Goal: Task Accomplishment & Management: Complete application form

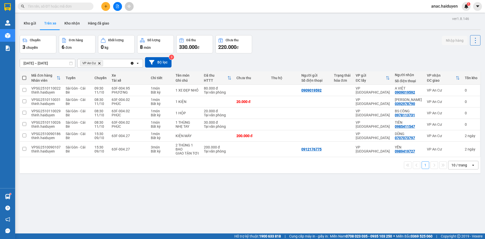
click at [58, 7] on input "text" at bounding box center [58, 7] width 60 height 6
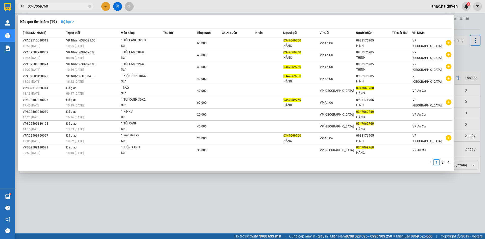
type input "0347069760"
click at [71, 20] on strong "Bộ lọc" at bounding box center [68, 22] width 14 height 4
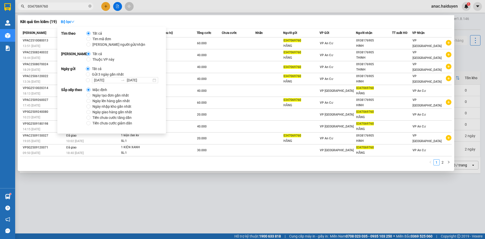
click at [111, 74] on span "Gửi 3 ngày gần nhất" at bounding box center [108, 74] width 36 height 6
click at [90, 74] on input "Gửi 3 ngày gần nhất" at bounding box center [88, 74] width 4 height 4
radio input "true"
radio input "false"
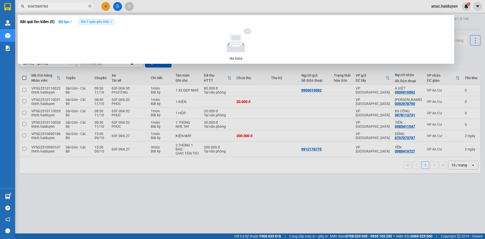
click at [207, 33] on div at bounding box center [235, 40] width 427 height 25
click at [56, 5] on input "0347069760" at bounding box center [58, 7] width 60 height 6
click at [112, 22] on icon "close" at bounding box center [111, 22] width 2 height 2
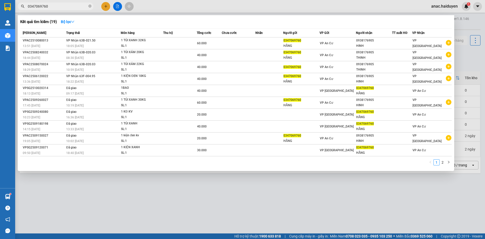
drag, startPoint x: 90, startPoint y: 6, endPoint x: 85, endPoint y: 6, distance: 5.1
click at [90, 6] on icon "close-circle" at bounding box center [89, 6] width 3 height 3
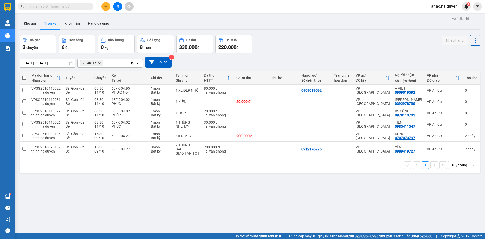
click at [75, 4] on input "text" at bounding box center [58, 7] width 60 height 6
paste input "0347069760"
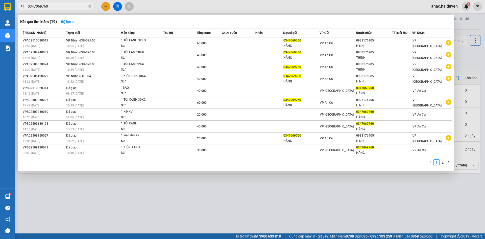
type input "0347069760"
click at [291, 201] on div at bounding box center [242, 119] width 485 height 239
click at [61, 5] on input "0347069760" at bounding box center [58, 7] width 60 height 6
click at [443, 164] on link "2" at bounding box center [442, 162] width 6 height 6
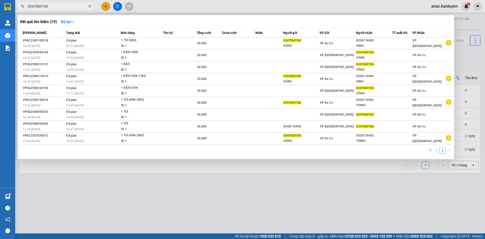
click at [435, 150] on link "1" at bounding box center [436, 150] width 6 height 6
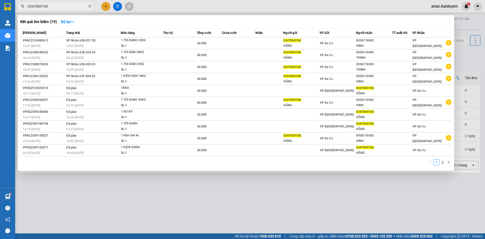
click at [302, 216] on div at bounding box center [242, 119] width 485 height 239
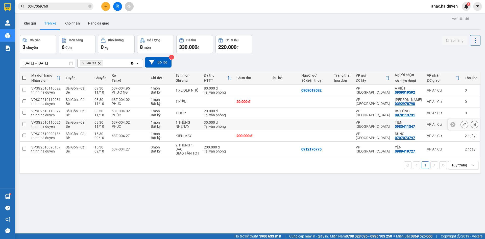
click at [24, 123] on input "checkbox" at bounding box center [24, 124] width 4 height 4
checkbox input "true"
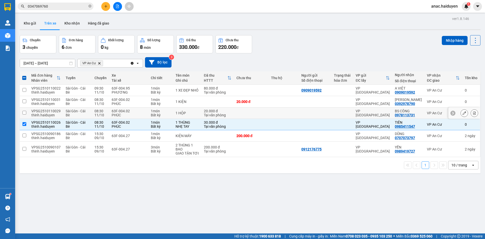
click at [25, 111] on input "checkbox" at bounding box center [24, 113] width 4 height 4
checkbox input "true"
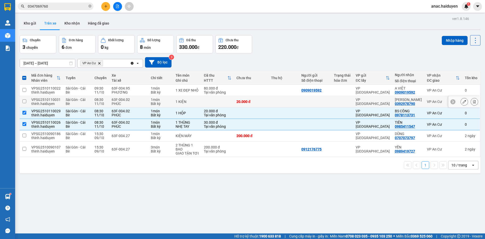
click at [22, 100] on td at bounding box center [24, 101] width 9 height 11
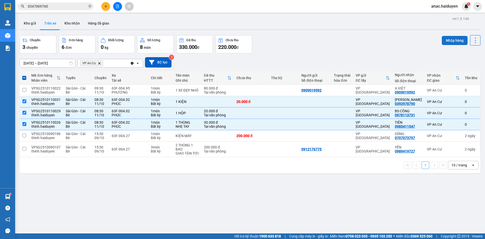
click at [447, 36] on button "Nhập hàng" at bounding box center [454, 40] width 26 height 9
checkbox input "false"
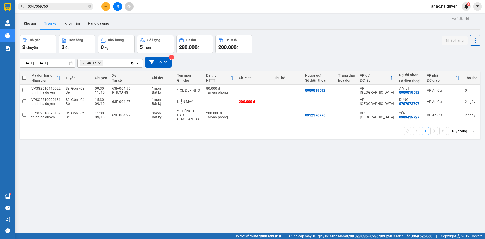
click at [48, 24] on button "Trên xe" at bounding box center [50, 23] width 20 height 12
click at [31, 23] on button "Kho gửi" at bounding box center [30, 23] width 20 height 12
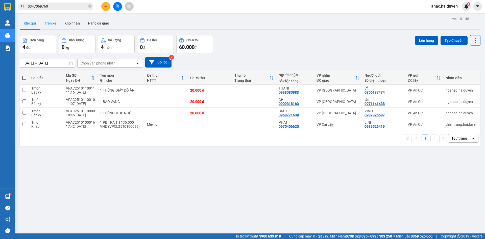
click at [48, 23] on button "Trên xe" at bounding box center [50, 23] width 20 height 12
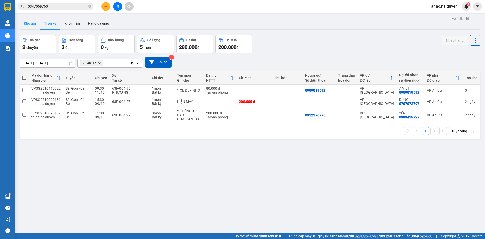
click at [30, 23] on button "Kho gửi" at bounding box center [30, 23] width 20 height 12
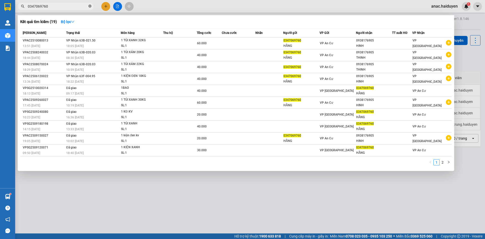
click at [90, 6] on icon "close-circle" at bounding box center [89, 6] width 3 height 3
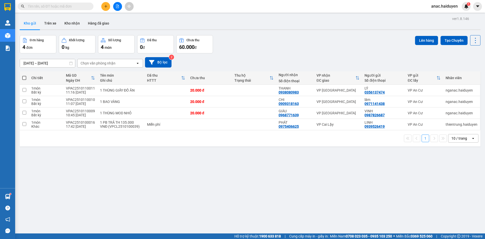
click at [60, 6] on input "text" at bounding box center [58, 7] width 60 height 6
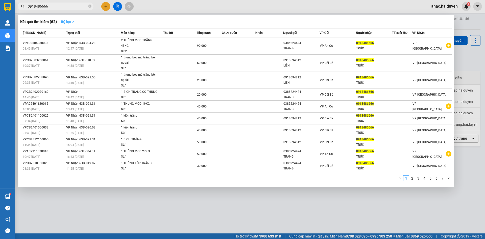
type input "0918486666"
click at [68, 20] on strong "Bộ lọc" at bounding box center [68, 22] width 14 height 4
drag, startPoint x: 52, startPoint y: 6, endPoint x: 43, endPoint y: 8, distance: 8.8
click at [43, 8] on input "0918486666" at bounding box center [58, 7] width 60 height 6
click at [70, 22] on strong "Bộ lọc" at bounding box center [68, 22] width 14 height 4
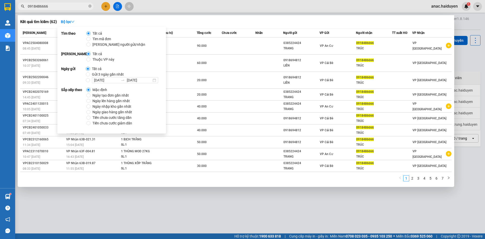
click at [100, 73] on span "Gửi 3 ngày gần nhất" at bounding box center [108, 74] width 36 height 6
click at [90, 73] on input "Gửi 3 ngày gần nhất" at bounding box center [88, 74] width 4 height 4
radio input "true"
radio input "false"
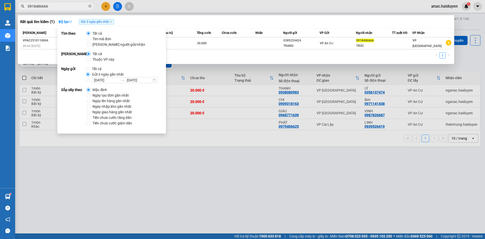
click at [276, 167] on div at bounding box center [242, 119] width 485 height 239
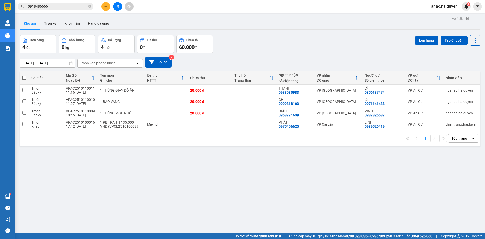
click at [64, 6] on input "0918486666" at bounding box center [58, 7] width 60 height 6
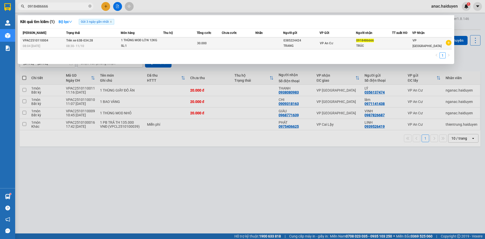
click at [234, 43] on td at bounding box center [239, 43] width 34 height 12
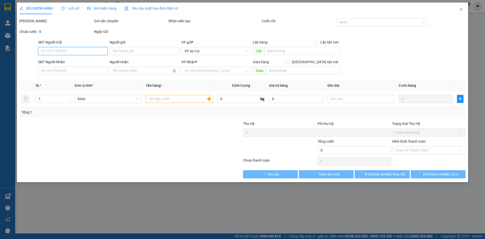
type input "0385224424"
type input "TRANG"
type input "0918486666"
type input "TRÚC"
type input "0"
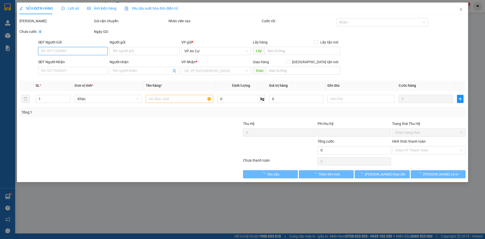
type input "30.000"
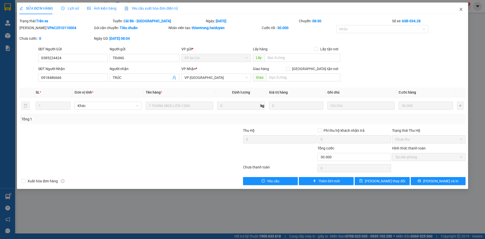
click at [461, 10] on icon "close" at bounding box center [461, 9] width 4 height 4
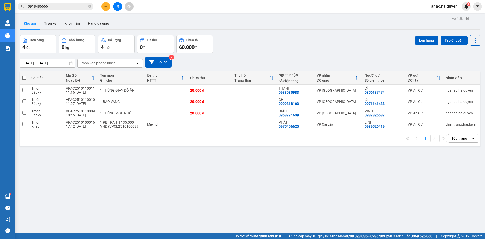
click at [49, 7] on input "0918486666" at bounding box center [58, 7] width 60 height 6
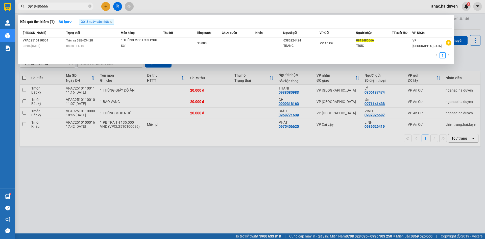
click at [395, 202] on div at bounding box center [242, 119] width 485 height 239
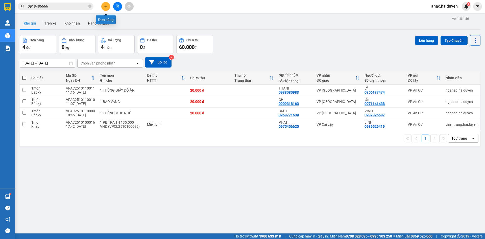
click at [105, 5] on icon "plus" at bounding box center [106, 7] width 4 height 4
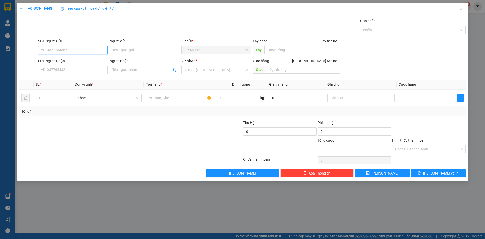
click at [74, 48] on input "SĐT Người Gửi" at bounding box center [72, 50] width 69 height 8
type input "0936000031"
click at [130, 47] on input "Người gửi" at bounding box center [144, 50] width 69 height 8
type input "h"
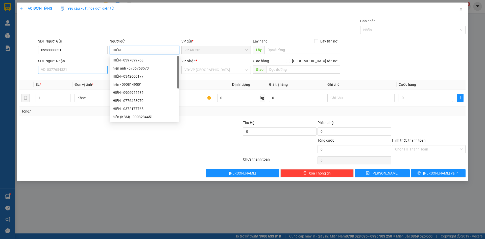
type input "HIỂN"
click at [59, 70] on input "SĐT Người Nhận" at bounding box center [72, 70] width 69 height 8
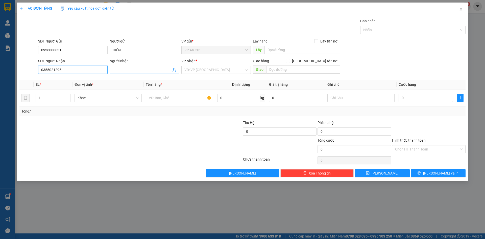
type input "0355021295"
click at [132, 68] on input "Người nhận" at bounding box center [142, 70] width 58 height 6
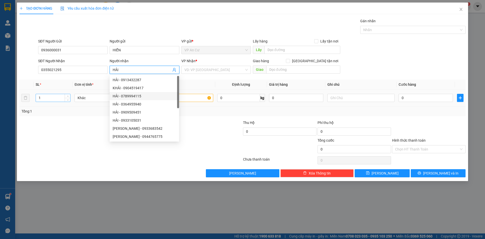
type input "HẢI"
click at [59, 97] on input "1" at bounding box center [53, 98] width 34 height 8
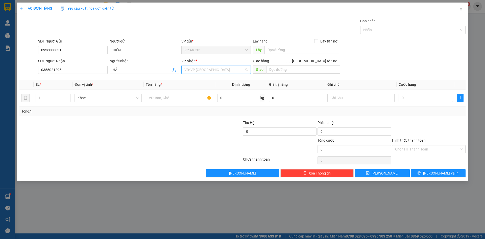
click at [205, 68] on input "search" at bounding box center [214, 70] width 60 height 8
click at [198, 81] on div "VP [GEOGRAPHIC_DATA]" at bounding box center [215, 80] width 63 height 6
click at [164, 98] on input "text" at bounding box center [179, 98] width 67 height 8
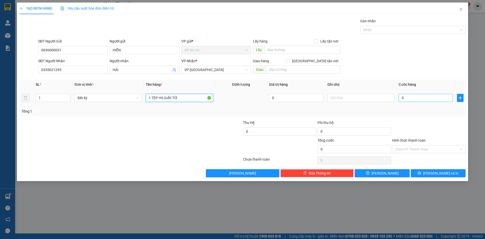
type input "1 TÉP HS GIẤY TỜ"
click at [418, 98] on input "0" at bounding box center [425, 98] width 54 height 8
type input "2"
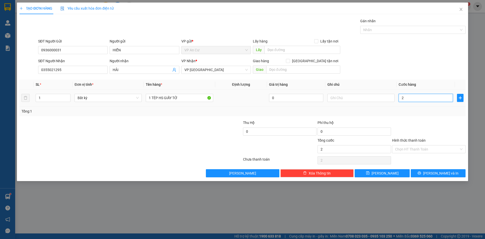
type input "20"
type input "200"
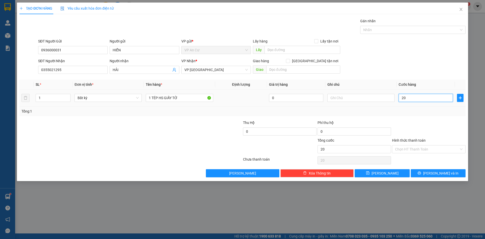
type input "200"
type input "2.000"
type input "20.000"
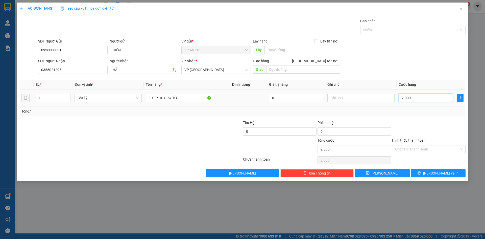
type input "20.000"
click at [348, 96] on input "text" at bounding box center [360, 98] width 67 height 8
type input "GẤP GỌI LIỀN DÙM"
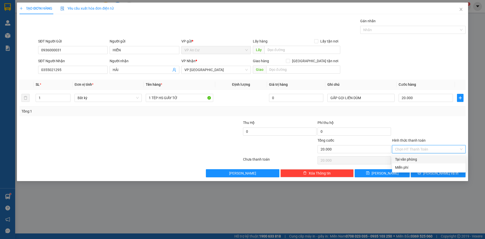
click at [409, 149] on input "Hình thức thanh toán" at bounding box center [427, 149] width 64 height 8
click at [407, 158] on div "Tại văn phòng" at bounding box center [428, 159] width 67 height 6
type input "0"
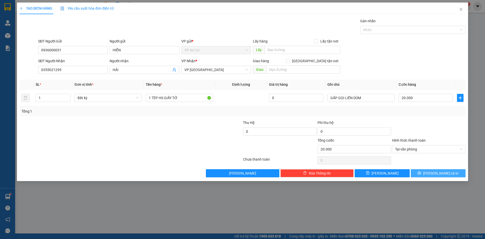
click at [447, 172] on span "[PERSON_NAME] và In" at bounding box center [440, 173] width 35 height 6
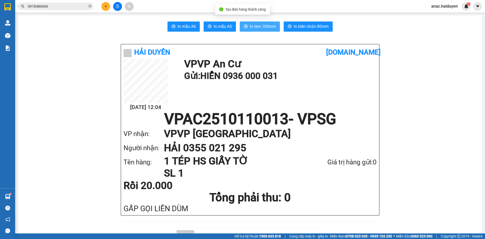
click at [250, 27] on span "In tem 100mm" at bounding box center [263, 26] width 26 height 6
click at [54, 6] on input "0918486666" at bounding box center [58, 7] width 60 height 6
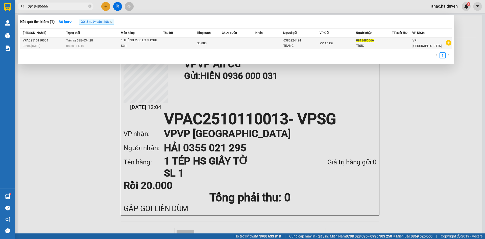
click at [214, 44] on div "30.000" at bounding box center [209, 43] width 24 height 6
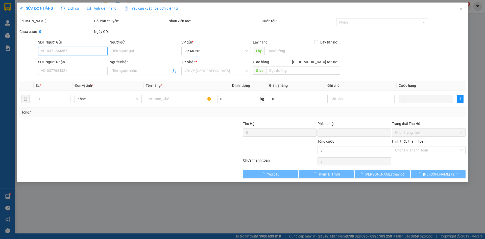
type input "0385224424"
type input "TRANG"
type input "0918486666"
type input "TRÚC"
type input "0"
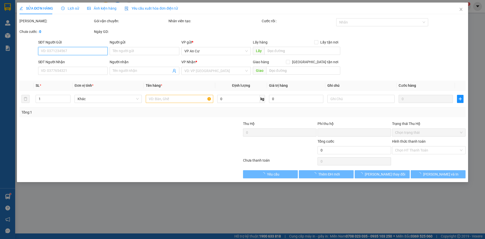
type input "30.000"
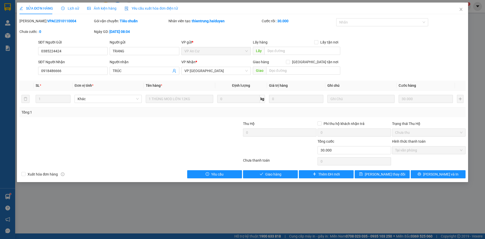
click at [237, 235] on div "SỬA ĐƠN HÀNG Lịch sử Ảnh kiện hàng Yêu cầu xuất hóa đơn điện tử Total Paid Fee …" at bounding box center [242, 119] width 485 height 239
click at [460, 10] on icon "close" at bounding box center [461, 9] width 4 height 4
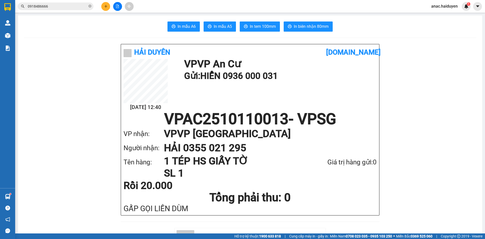
click at [107, 7] on icon "plus" at bounding box center [106, 7] width 4 height 4
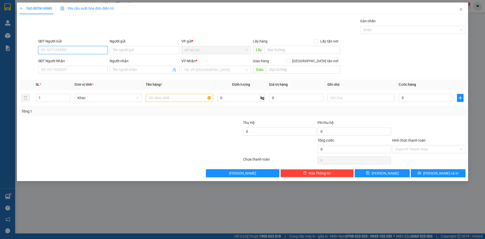
click at [55, 54] on input "SĐT Người Gửi" at bounding box center [72, 50] width 69 height 8
click at [75, 60] on div "0907837695 - A TRÚC KẾ TRẠM" at bounding box center [72, 60] width 63 height 6
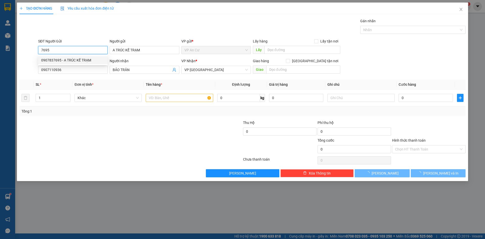
type input "0907837695"
type input "A TRÚC KẾ TRẠM"
type input "0907110936"
type input "BẢO TRÂN"
type input "20.000"
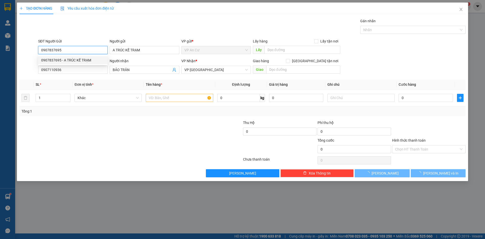
type input "20.000"
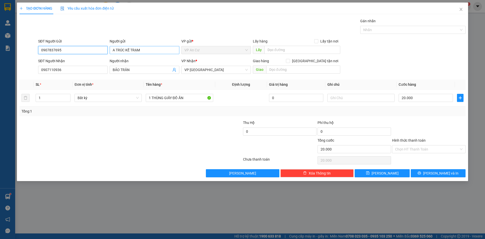
type input "0907837695"
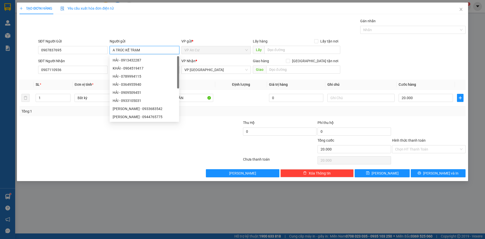
drag, startPoint x: 143, startPoint y: 52, endPoint x: 237, endPoint y: 3, distance: 105.7
click at [101, 53] on div "SĐT Người Gửi 0907837695 Người gửi A TRÚC KẾ TRẠM VP gửi * VP An Cư Lấy hàng Lấ…" at bounding box center [251, 47] width 429 height 18
drag, startPoint x: 63, startPoint y: 48, endPoint x: 28, endPoint y: 52, distance: 35.3
click at [28, 52] on div "SĐT Người Gửi 0907837695 0907837695 Người gửi Tên người gửi VP gửi * VP An Cư L…" at bounding box center [242, 47] width 447 height 18
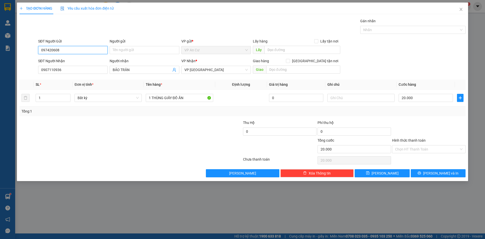
type input "0974206080"
click at [56, 61] on div "0974206080 - BÌNH" at bounding box center [72, 60] width 63 height 6
type input "BÌNH"
type input "30.000"
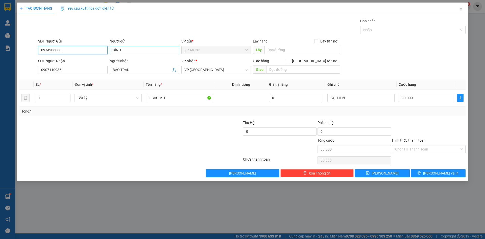
type input "0974206080"
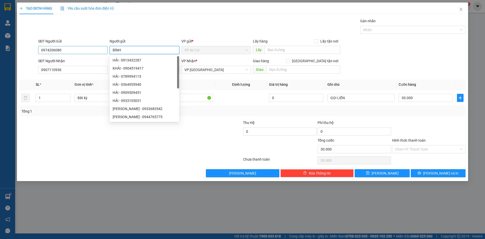
drag, startPoint x: 120, startPoint y: 50, endPoint x: 107, endPoint y: 51, distance: 14.0
click at [107, 51] on div "SĐT Người Gửi 0974206080 Người gửi BÌNH VP gửi * VP An Cư Lấy hàng Lấy tận nơi …" at bounding box center [251, 47] width 429 height 18
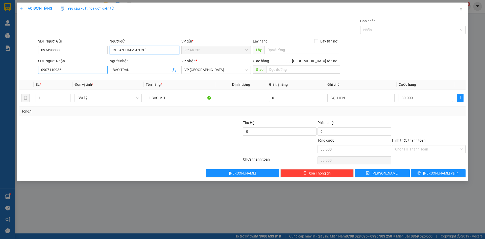
type input "CHỊ AN TRẠM AN CƯ"
drag, startPoint x: 62, startPoint y: 69, endPoint x: 34, endPoint y: 71, distance: 28.1
click at [34, 71] on div "SĐT Người Nhận 0907110936 0907110936 Người nhận BẢO TRÂN VP Nhận * VP [GEOGRAPH…" at bounding box center [242, 67] width 447 height 18
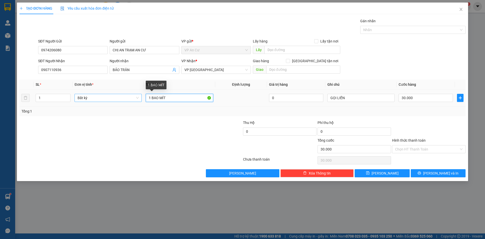
drag, startPoint x: 168, startPoint y: 96, endPoint x: 141, endPoint y: 97, distance: 26.3
click at [142, 97] on tr "1 Bất kỳ 1 BAO MÍT 0 GỌI LIỀN 30.000" at bounding box center [242, 97] width 446 height 17
type input "1 THÙNG TRẮNG ĐỒ ĂN"
click at [422, 98] on input "30.000" at bounding box center [425, 98] width 54 height 8
type input "2"
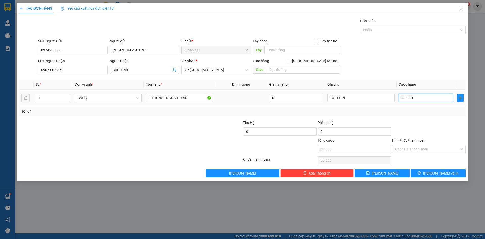
type input "2"
type input "20"
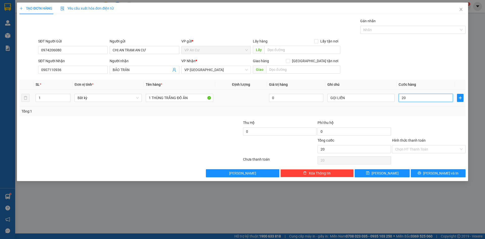
type input "200"
type input "2.000"
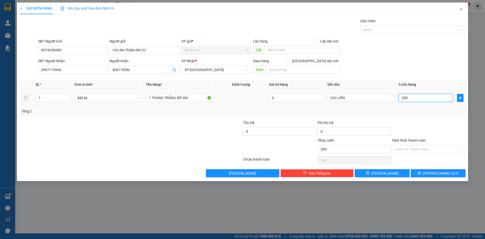
type input "2.000"
type input "20.000"
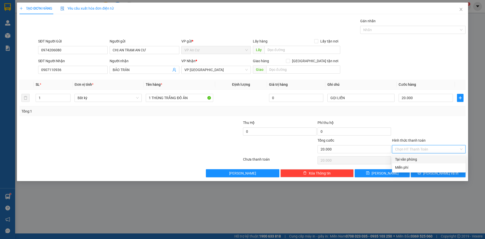
click at [419, 151] on input "Hình thức thanh toán" at bounding box center [427, 149] width 64 height 8
click at [352, 97] on input "GỌI LIỀN" at bounding box center [360, 98] width 67 height 8
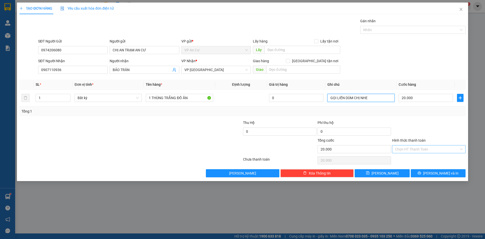
type input "GỌI LIỀN DÙM CHỊ NHE"
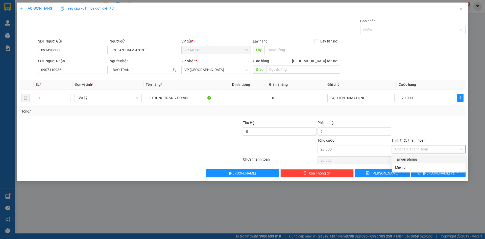
click at [410, 150] on input "Hình thức thanh toán" at bounding box center [427, 149] width 64 height 8
click at [412, 160] on div "Tại văn phòng" at bounding box center [428, 159] width 67 height 6
type input "0"
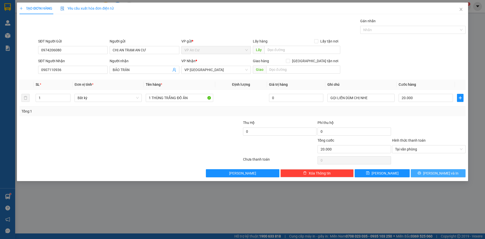
click at [439, 174] on span "[PERSON_NAME] và In" at bounding box center [440, 173] width 35 height 6
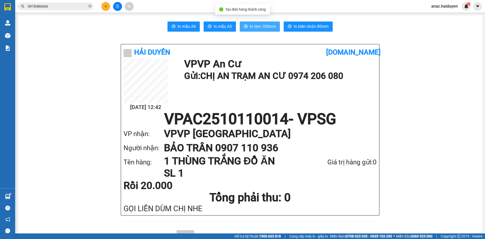
click at [253, 26] on span "In tem 100mm" at bounding box center [263, 26] width 26 height 6
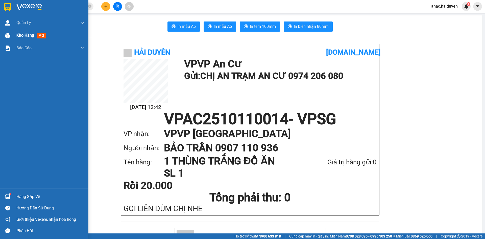
click at [17, 36] on span "Kho hàng" at bounding box center [25, 35] width 18 height 5
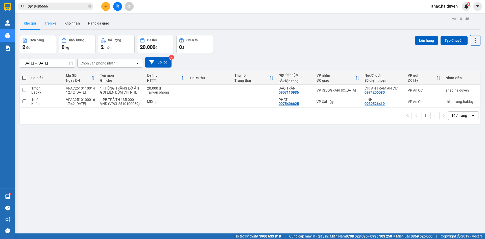
click at [54, 22] on button "Trên xe" at bounding box center [50, 23] width 20 height 12
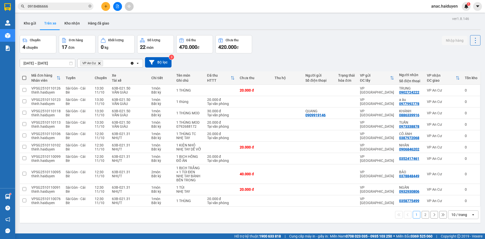
click at [421, 217] on button "2" at bounding box center [425, 215] width 8 height 8
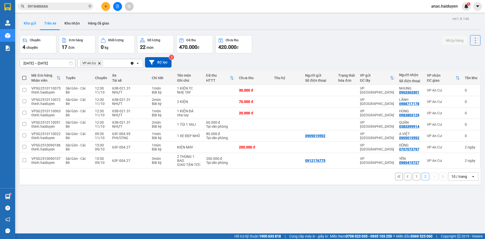
click at [27, 24] on button "Kho gửi" at bounding box center [30, 23] width 20 height 12
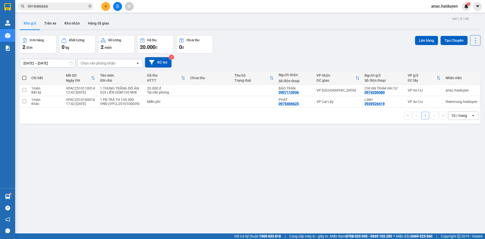
click at [99, 160] on div "ver 1.8.146 Kho gửi Trên xe Kho nhận Hàng đã giao Đơn hàng 2 đơn Khối lượng 0 k…" at bounding box center [250, 134] width 464 height 239
